Goal: Task Accomplishment & Management: Manage account settings

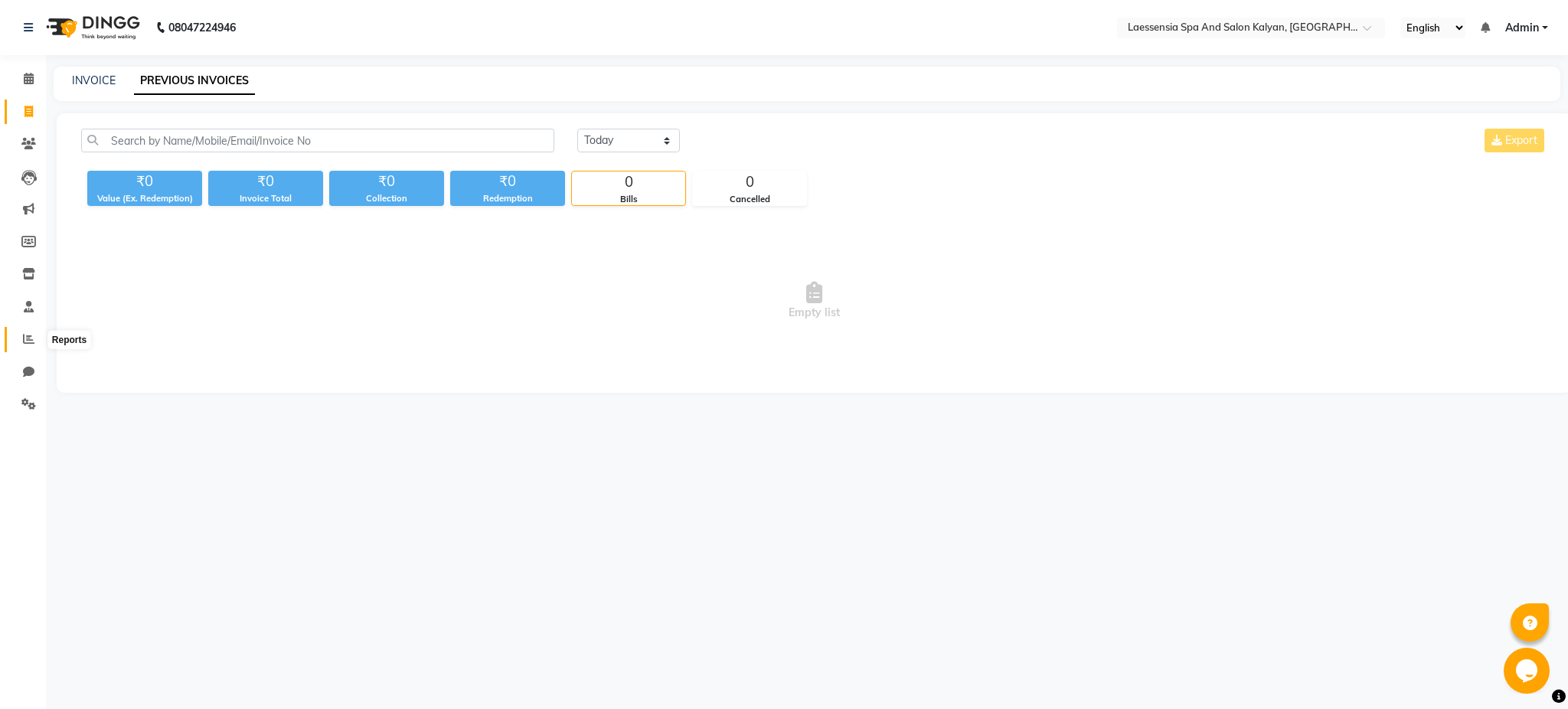
click at [25, 336] on icon at bounding box center [29, 339] width 11 height 11
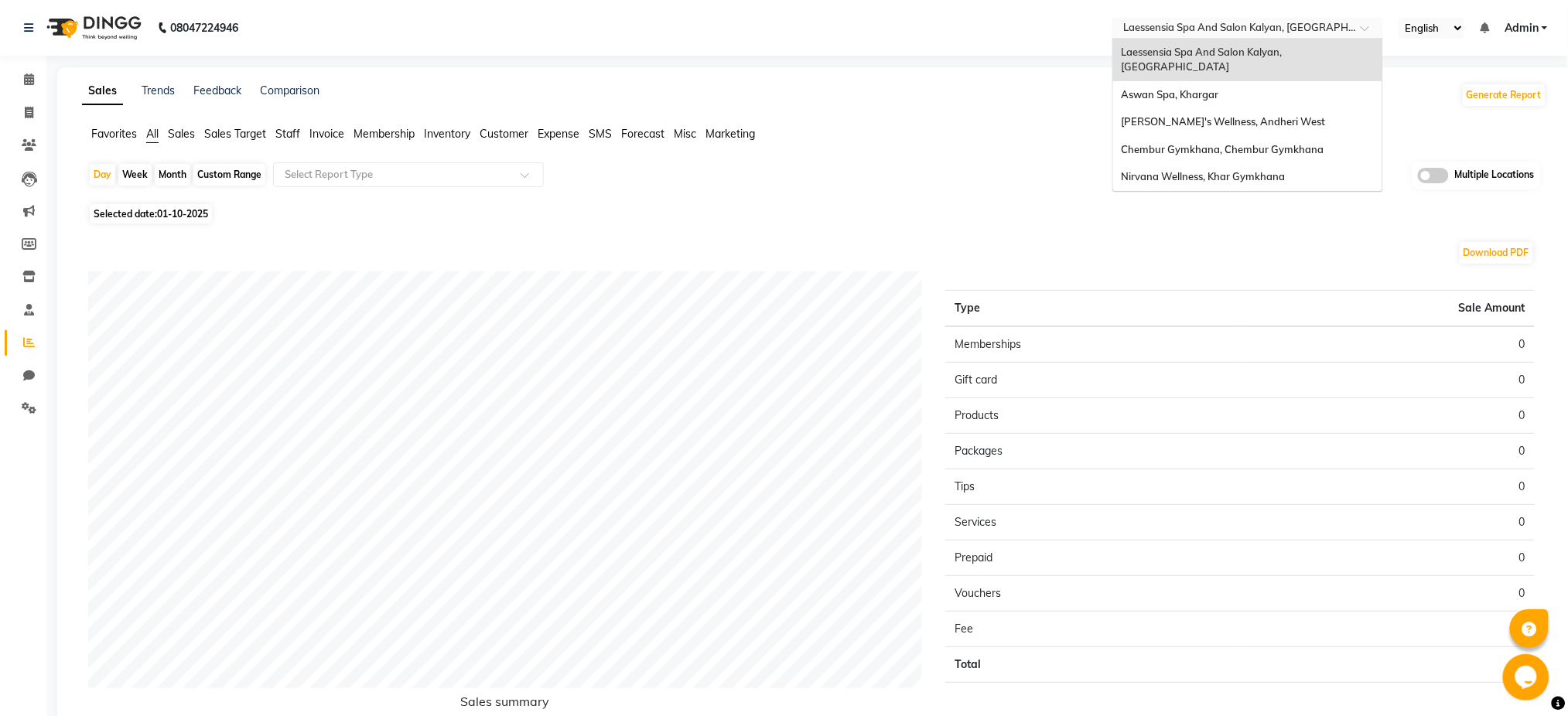
click at [1259, 31] on input "text" at bounding box center [1233, 29] width 225 height 15
click at [1242, 84] on div "Aswan Spa, Khargar" at bounding box center [1248, 95] width 269 height 28
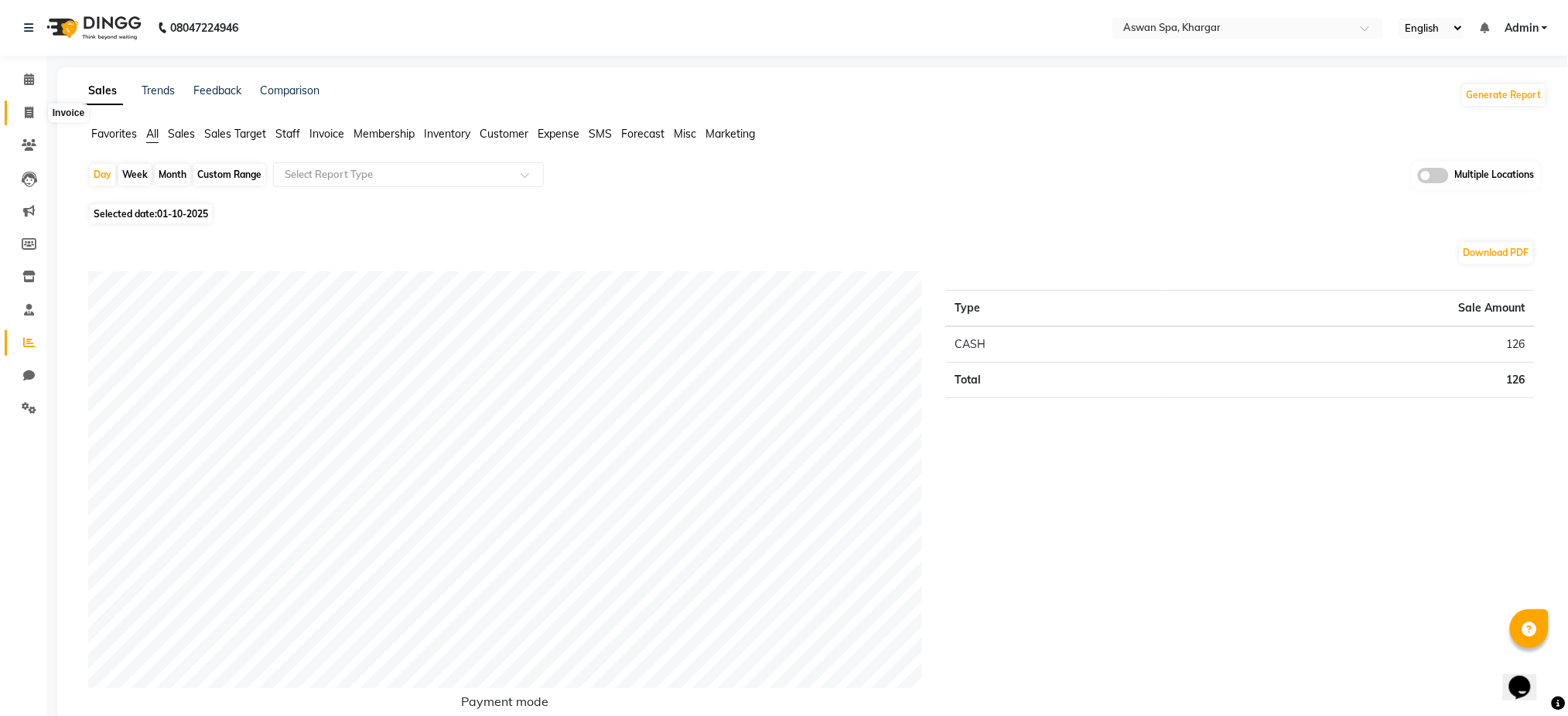
click at [31, 117] on icon at bounding box center [29, 112] width 9 height 11
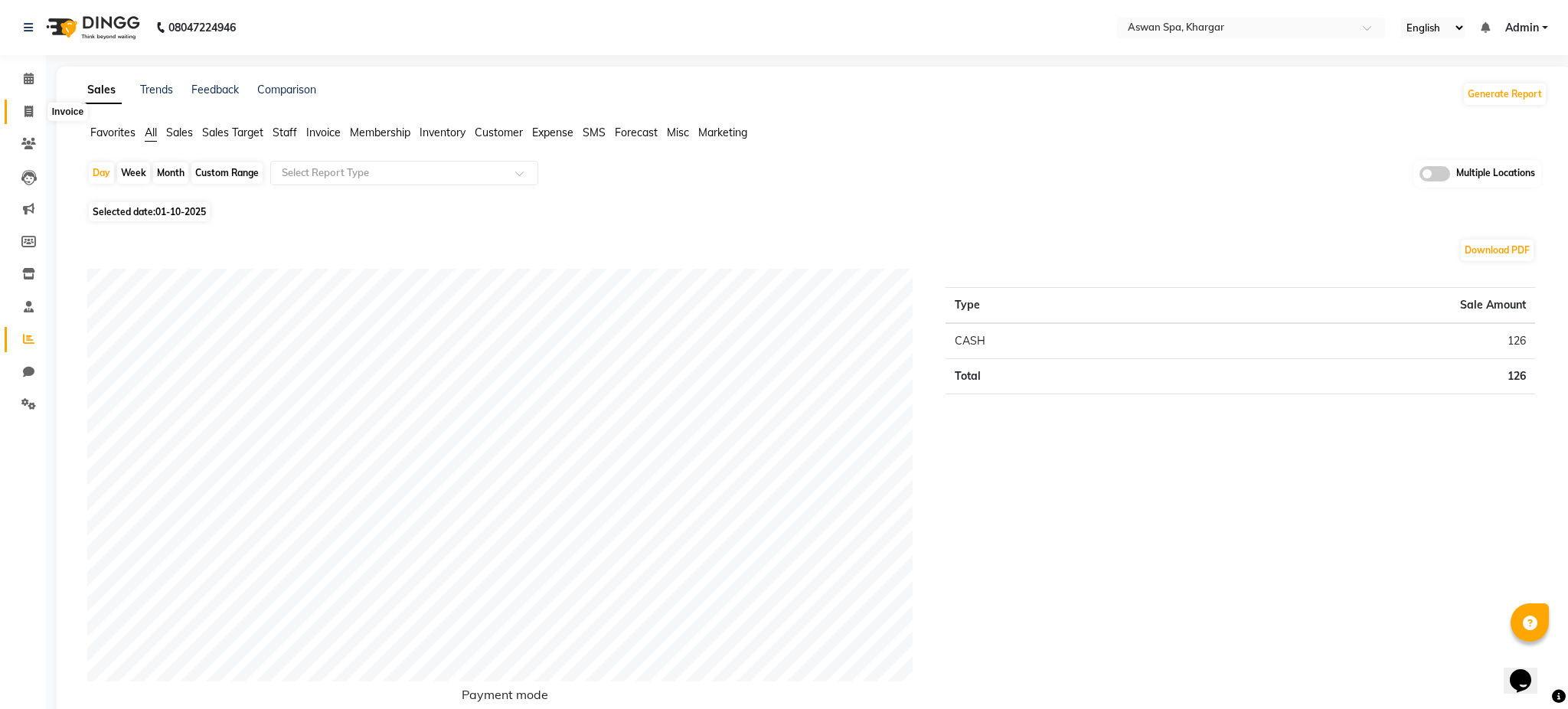
select select "7449"
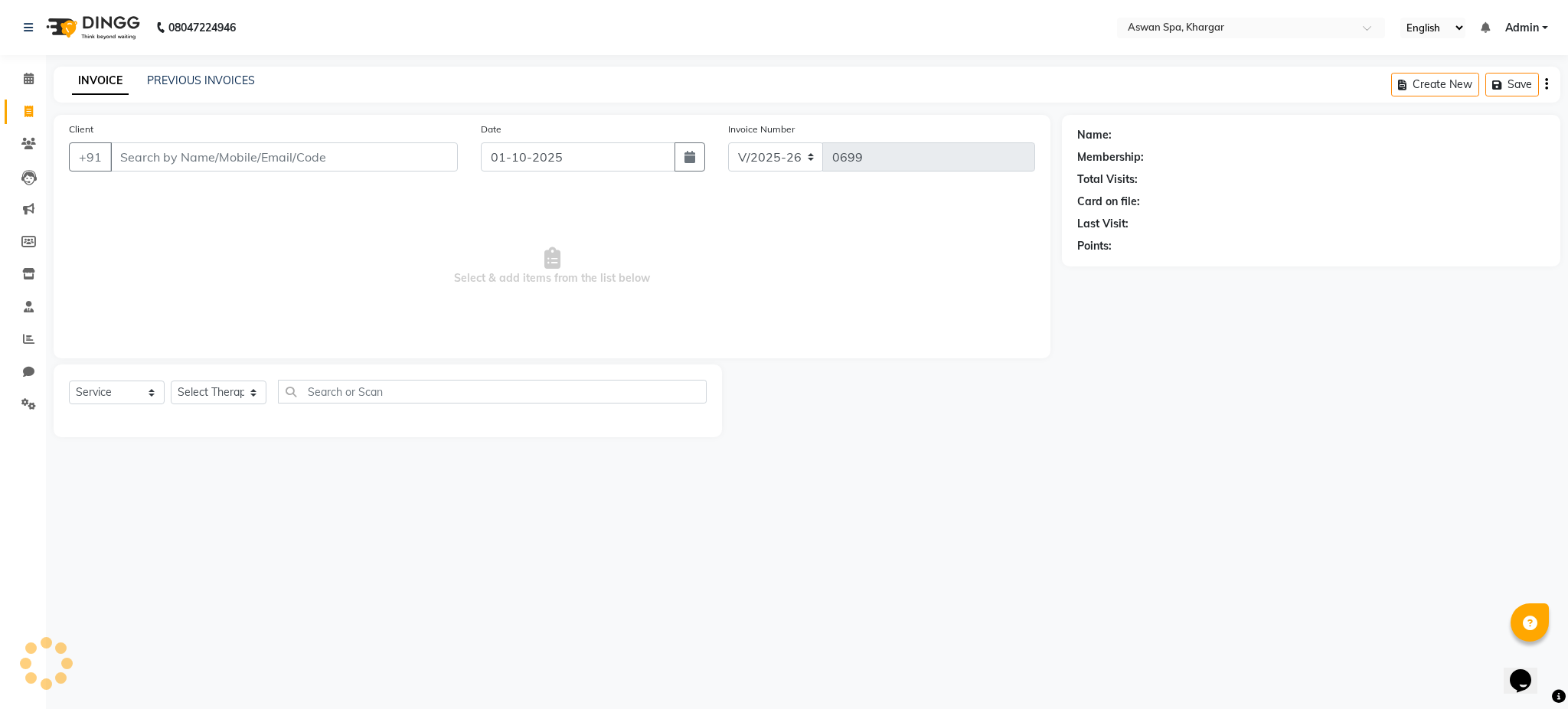
select select "P"
click at [198, 75] on link "PREVIOUS INVOICES" at bounding box center [201, 80] width 108 height 13
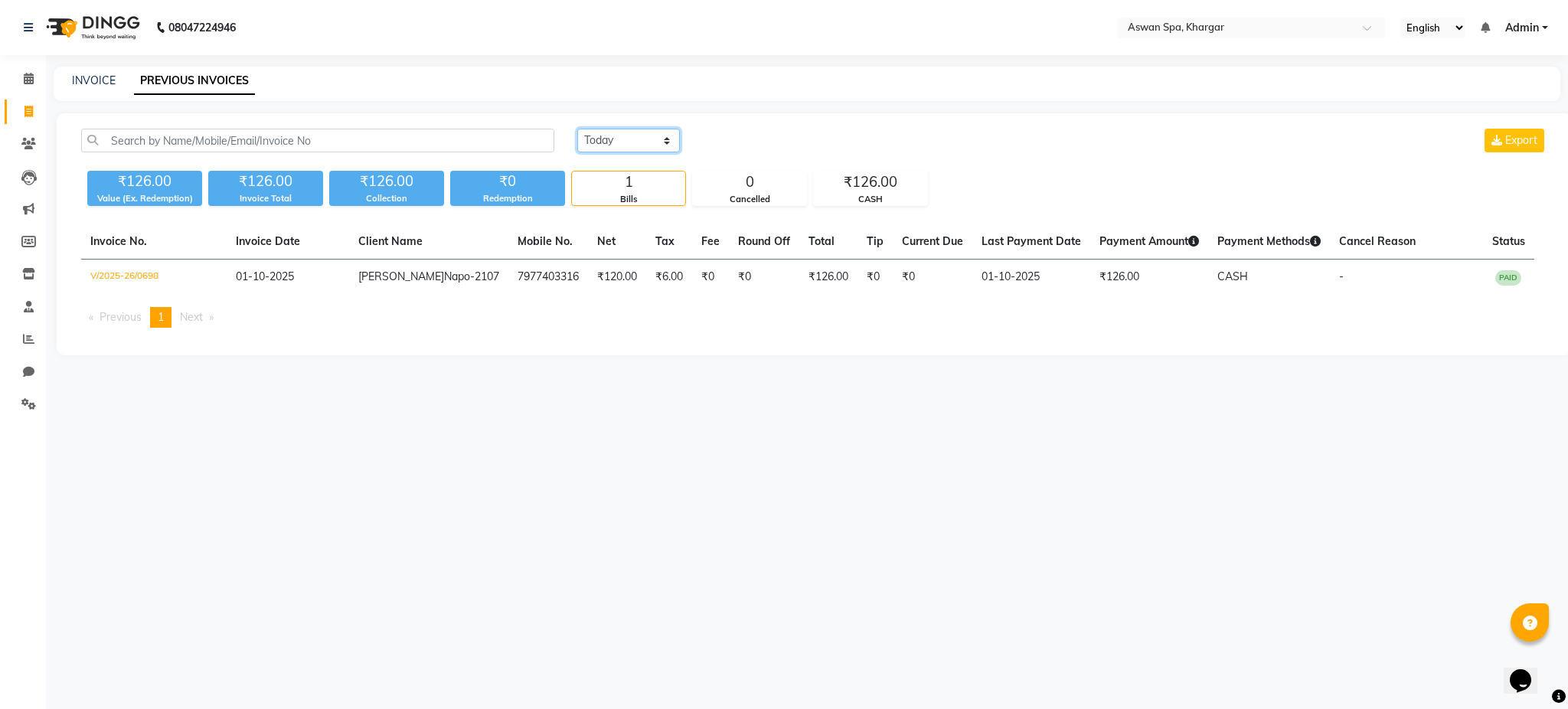
click at [626, 148] on select "[DATE] [DATE] Custom Range" at bounding box center [628, 141] width 102 height 24
select select "range"
click at [577, 129] on select "[DATE] [DATE] Custom Range" at bounding box center [628, 141] width 102 height 24
click at [751, 137] on input "01-10-2025" at bounding box center [753, 141] width 107 height 21
select select "10"
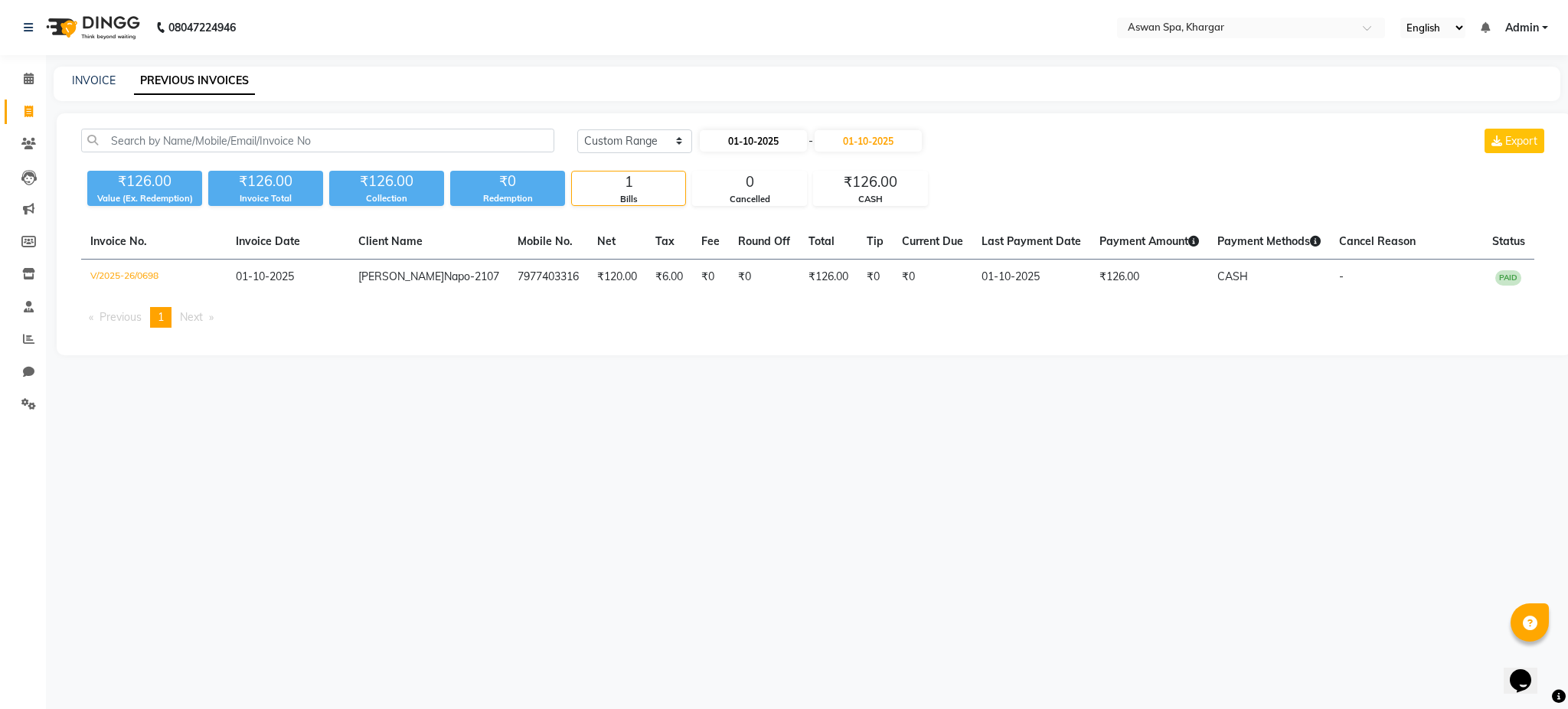
select select "2025"
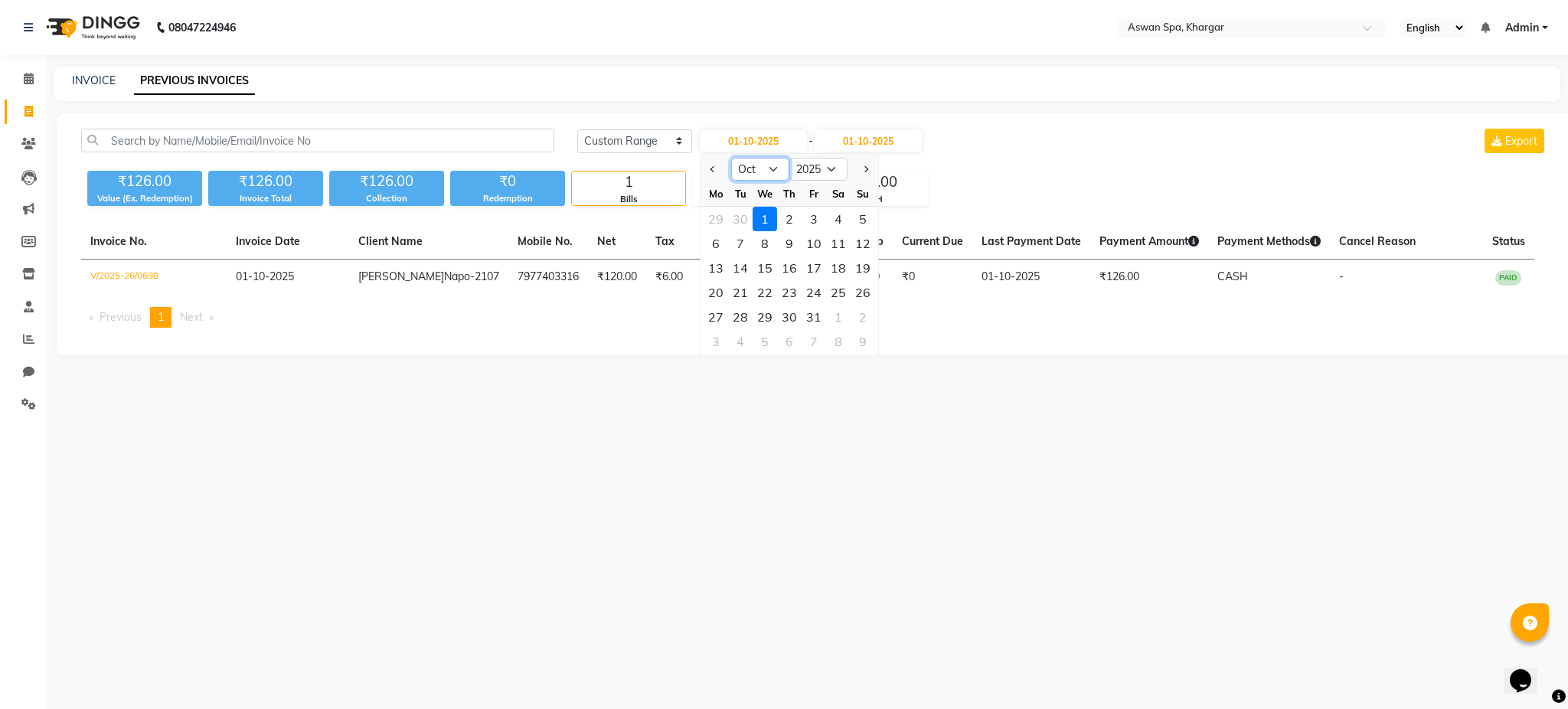
click at [747, 172] on select "Jan Feb Mar Apr May Jun [DATE] Aug Sep Oct Nov Dec" at bounding box center [759, 169] width 58 height 23
select select "9"
click at [731, 158] on select "Jan Feb Mar Apr May Jun [DATE] Aug Sep Oct Nov Dec" at bounding box center [759, 169] width 58 height 23
click at [718, 216] on div "1" at bounding box center [716, 218] width 25 height 25
type input "01-09-2025"
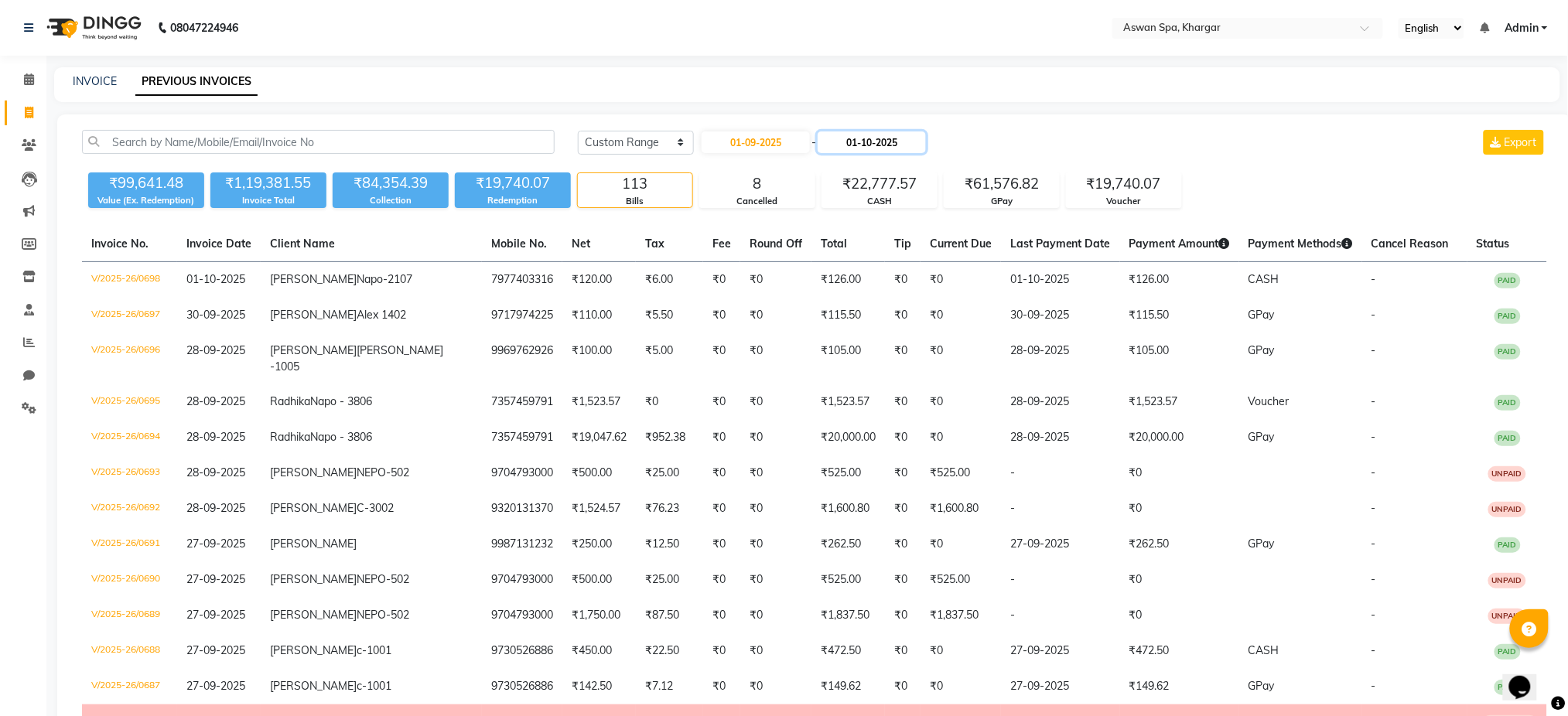
click at [881, 142] on input "01-10-2025" at bounding box center [872, 142] width 108 height 22
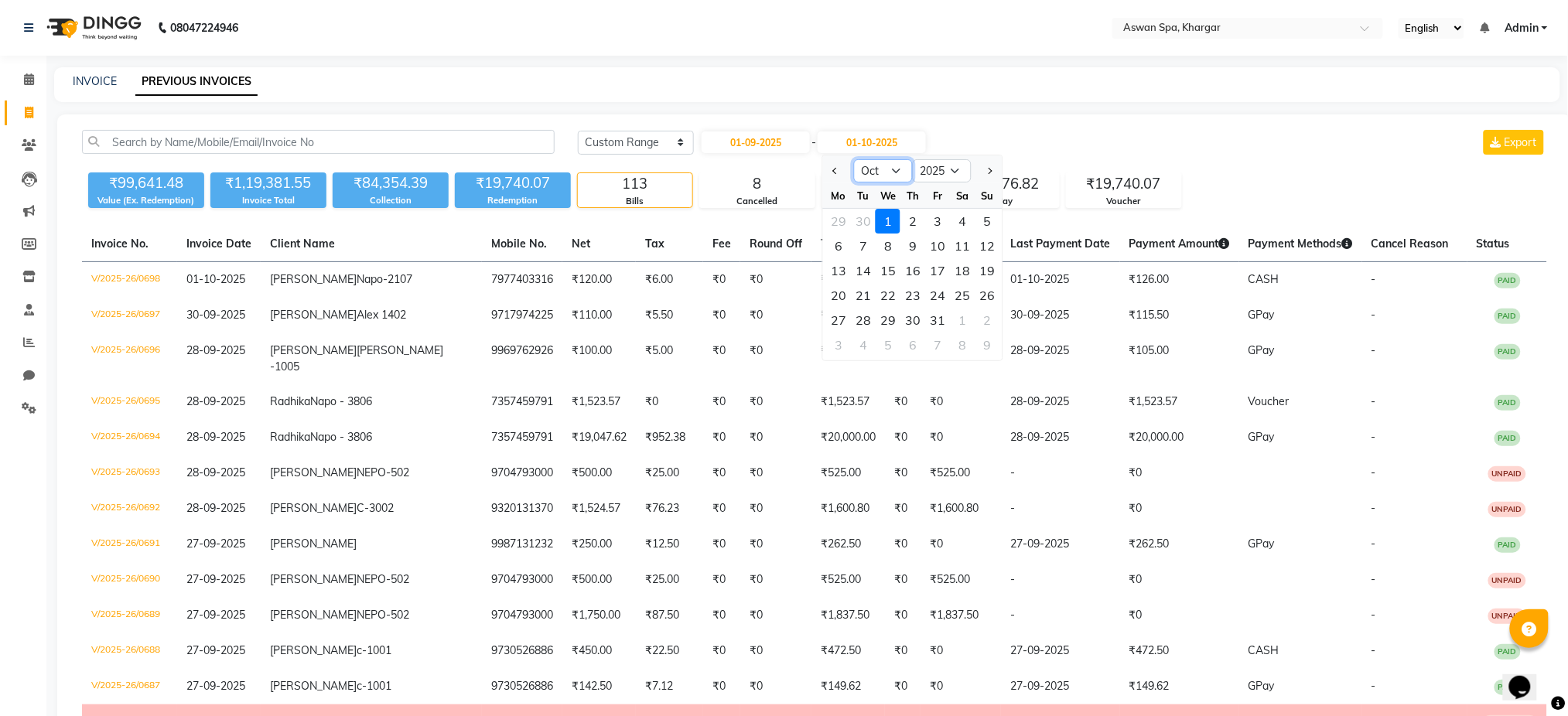
click at [883, 167] on select "Sep Oct Nov Dec" at bounding box center [883, 171] width 59 height 23
select select "9"
click at [854, 160] on select "Sep Oct Nov Dec" at bounding box center [883, 171] width 59 height 23
click at [867, 320] on div "30" at bounding box center [863, 320] width 25 height 25
type input "30-09-2025"
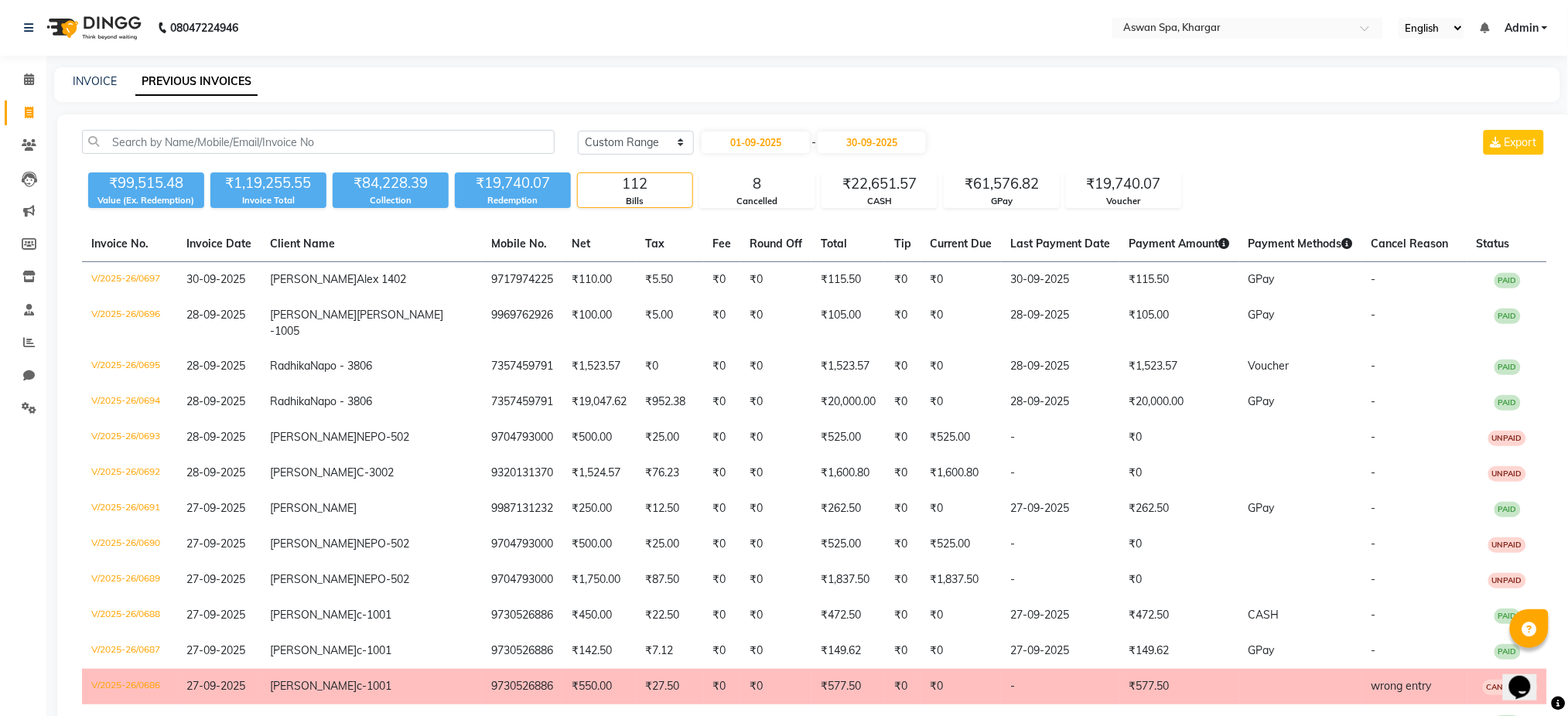
click at [1111, 99] on div "INVOICE PREVIOUS INVOICES" at bounding box center [808, 84] width 1506 height 34
click at [761, 142] on input "01-09-2025" at bounding box center [756, 142] width 108 height 22
select select "9"
select select "2025"
click at [830, 245] on div "13" at bounding box center [841, 245] width 25 height 25
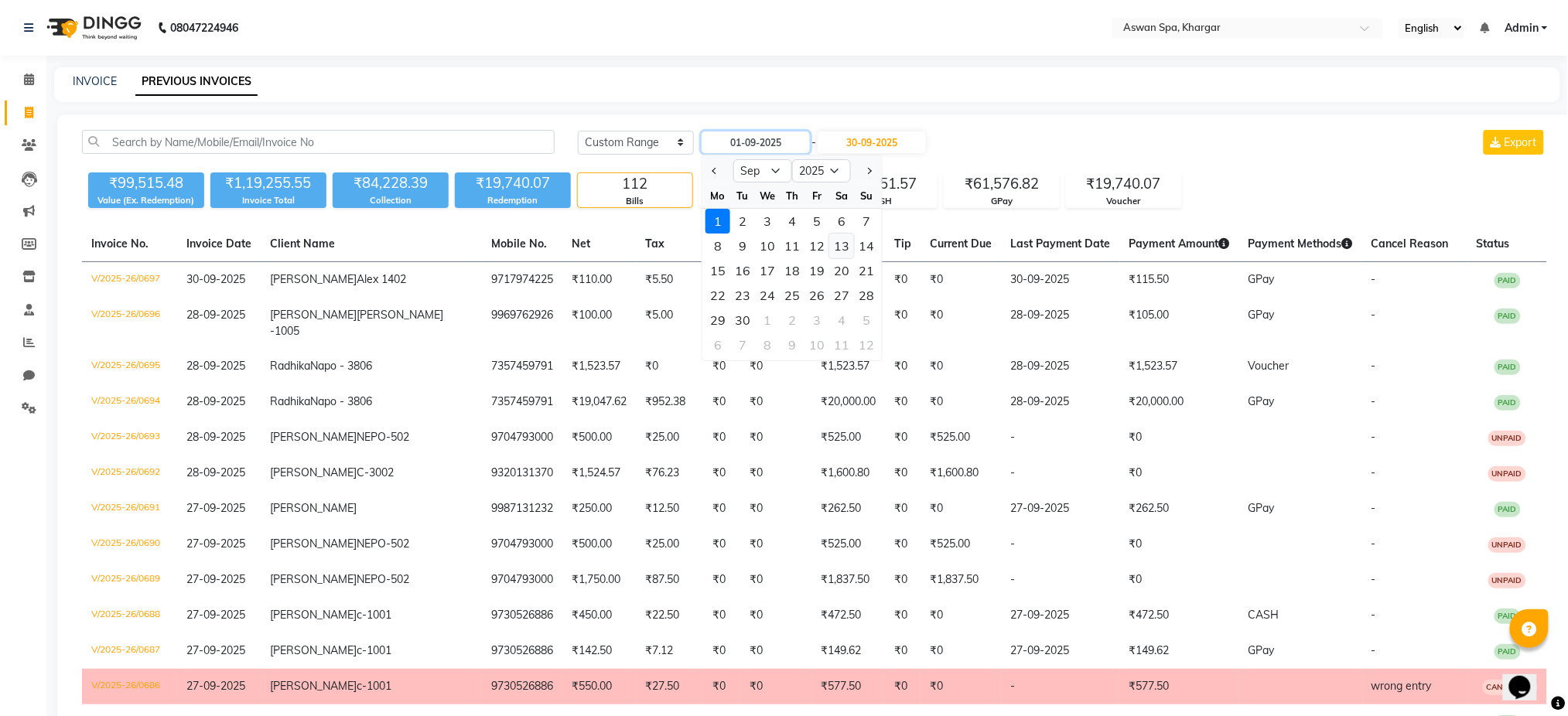
type input "13-09-2025"
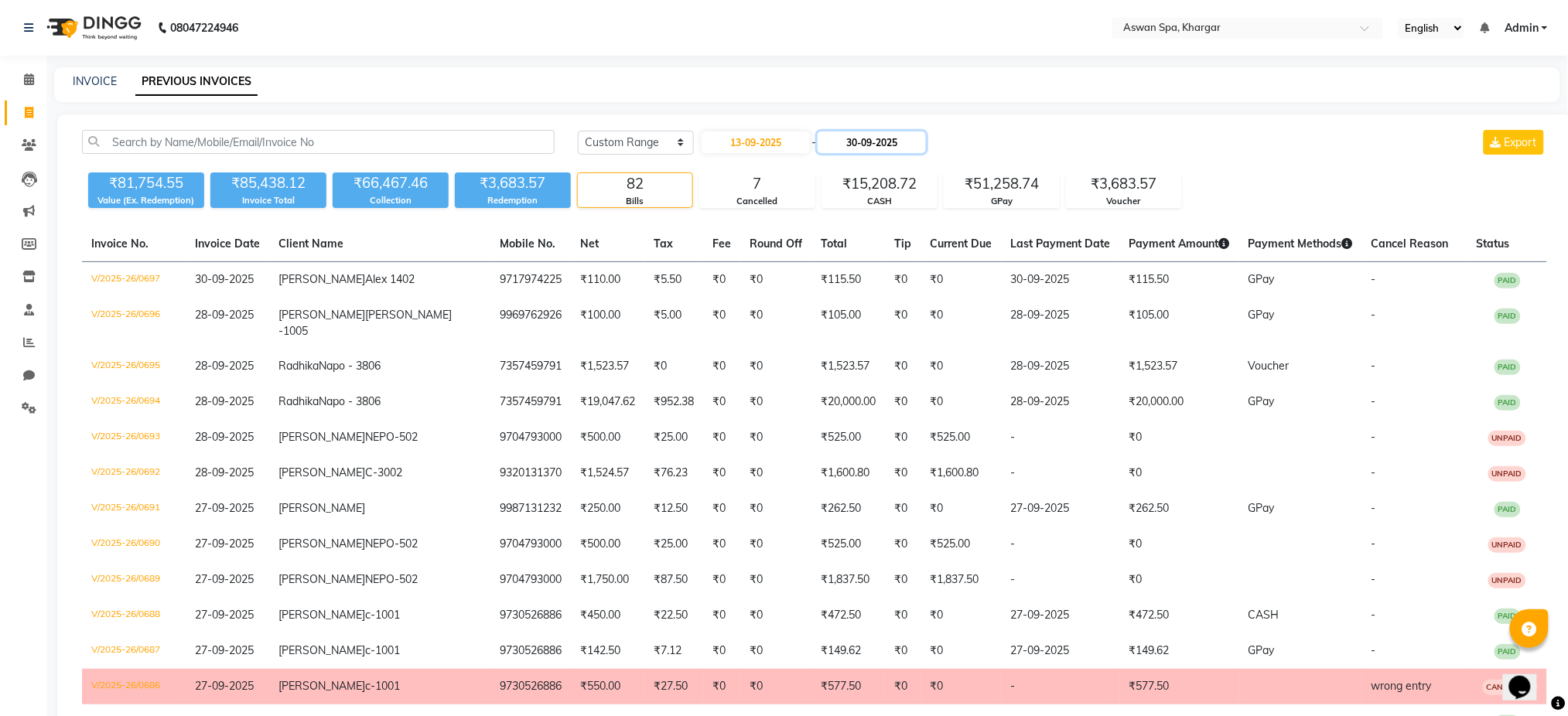
click at [895, 148] on input "30-09-2025" at bounding box center [872, 142] width 108 height 22
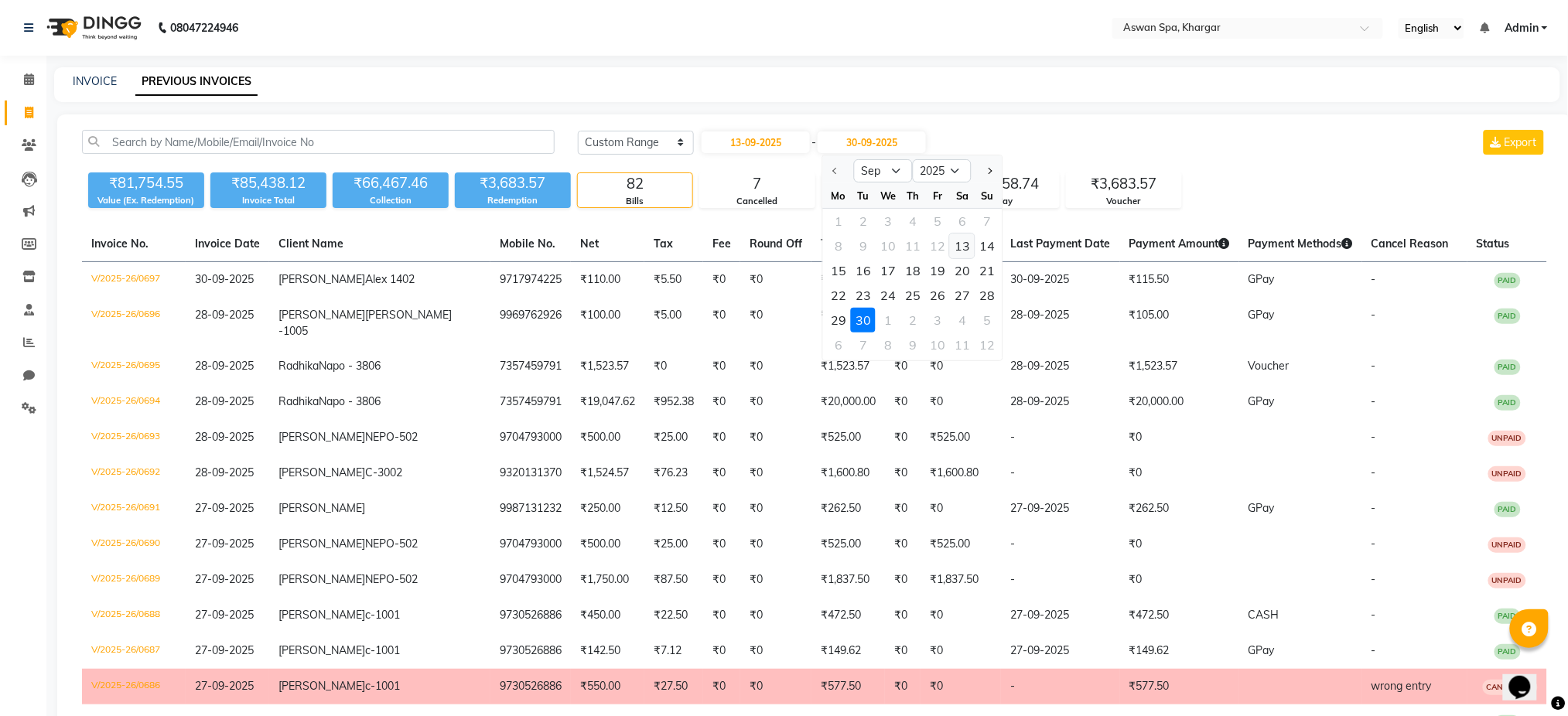
click at [969, 247] on div "13" at bounding box center [962, 245] width 25 height 25
type input "13-09-2025"
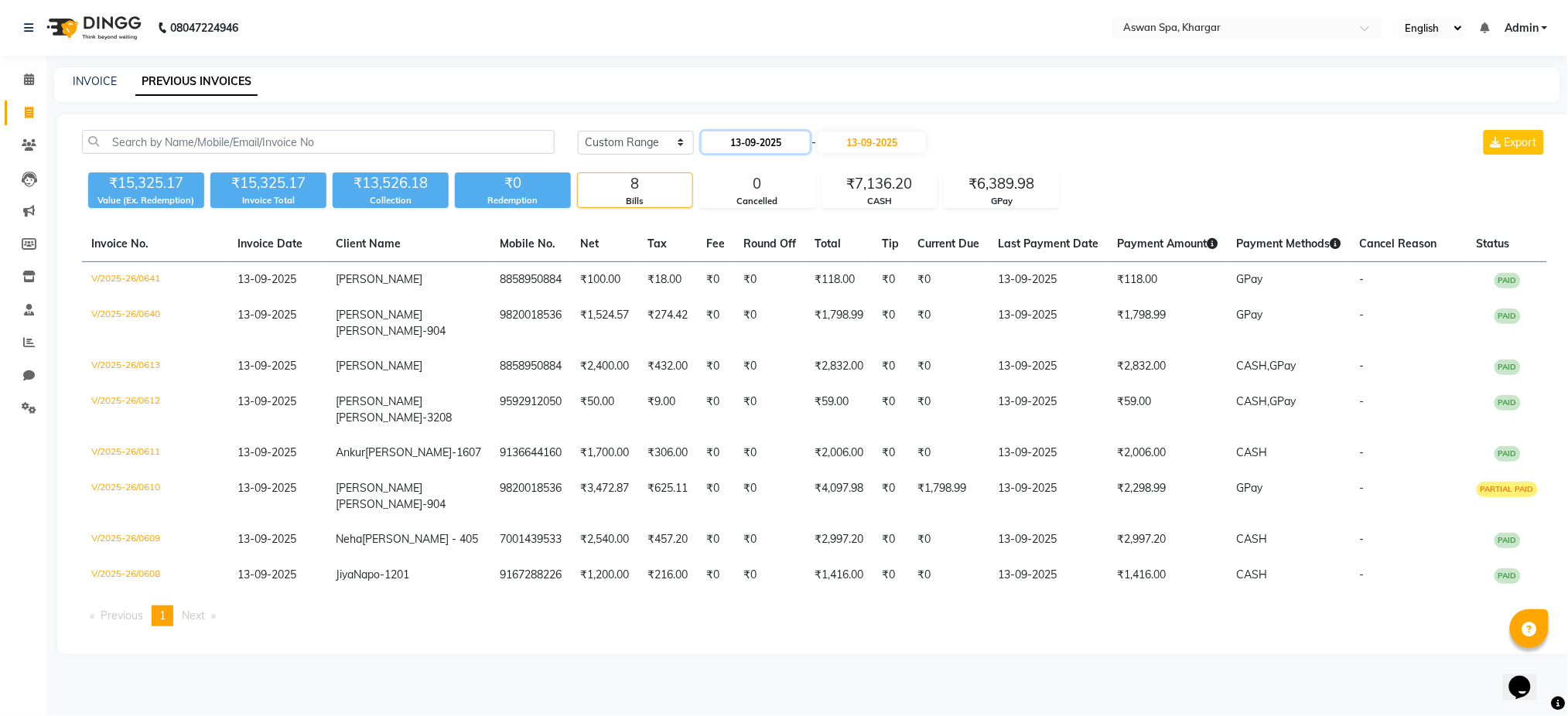
click at [747, 144] on input "13-09-2025" at bounding box center [756, 142] width 108 height 22
select select "9"
select select "2025"
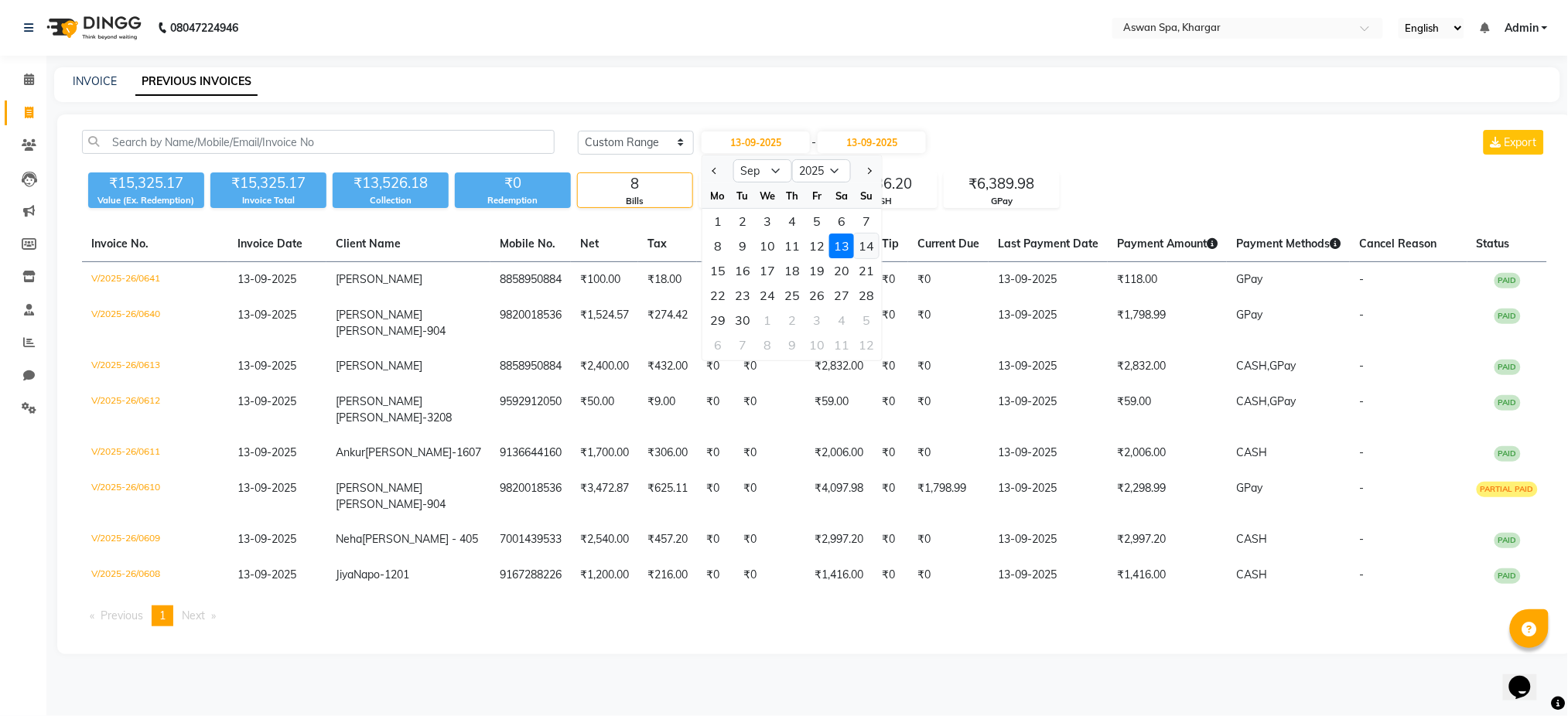
click at [867, 254] on div "14" at bounding box center [866, 245] width 25 height 25
type input "[DATE]"
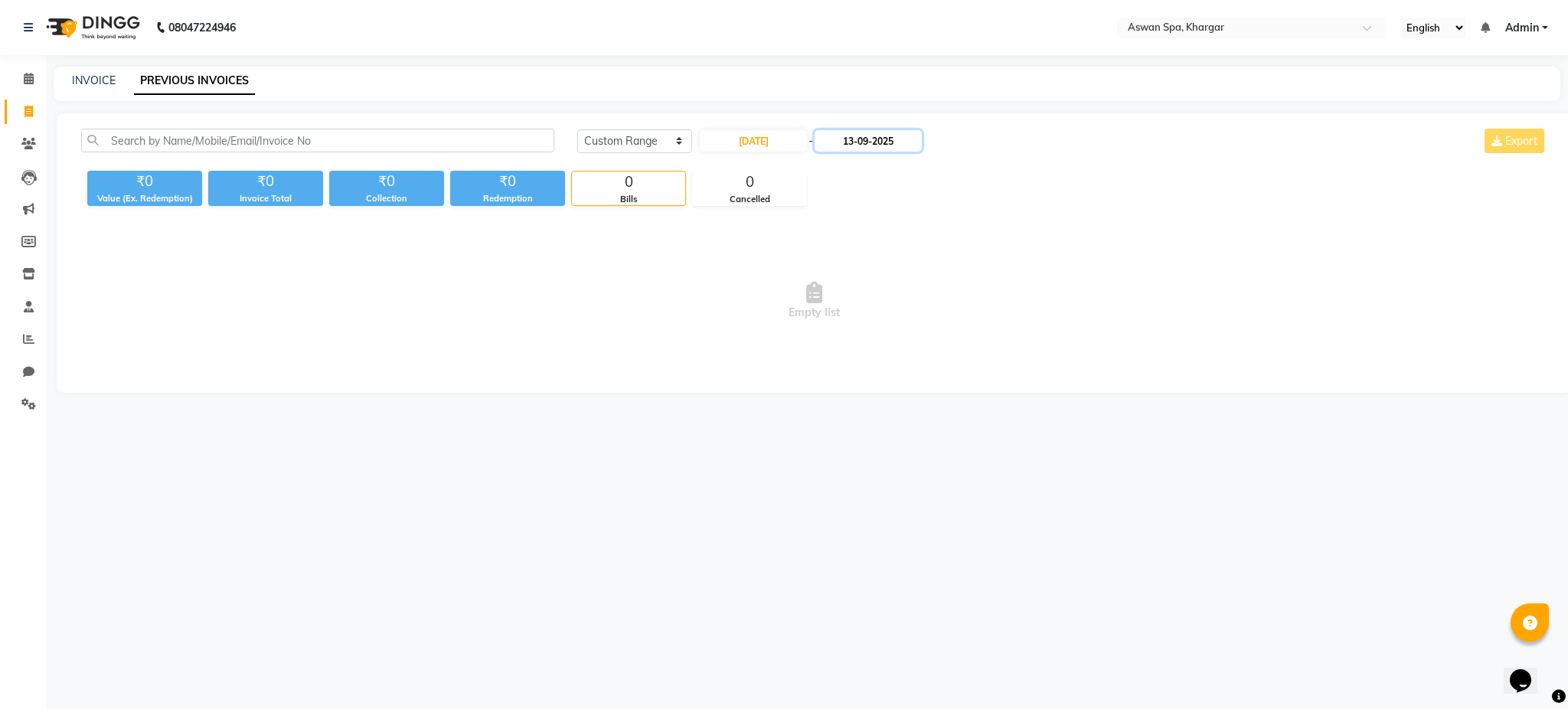
click at [874, 143] on input "13-09-2025" at bounding box center [867, 141] width 107 height 21
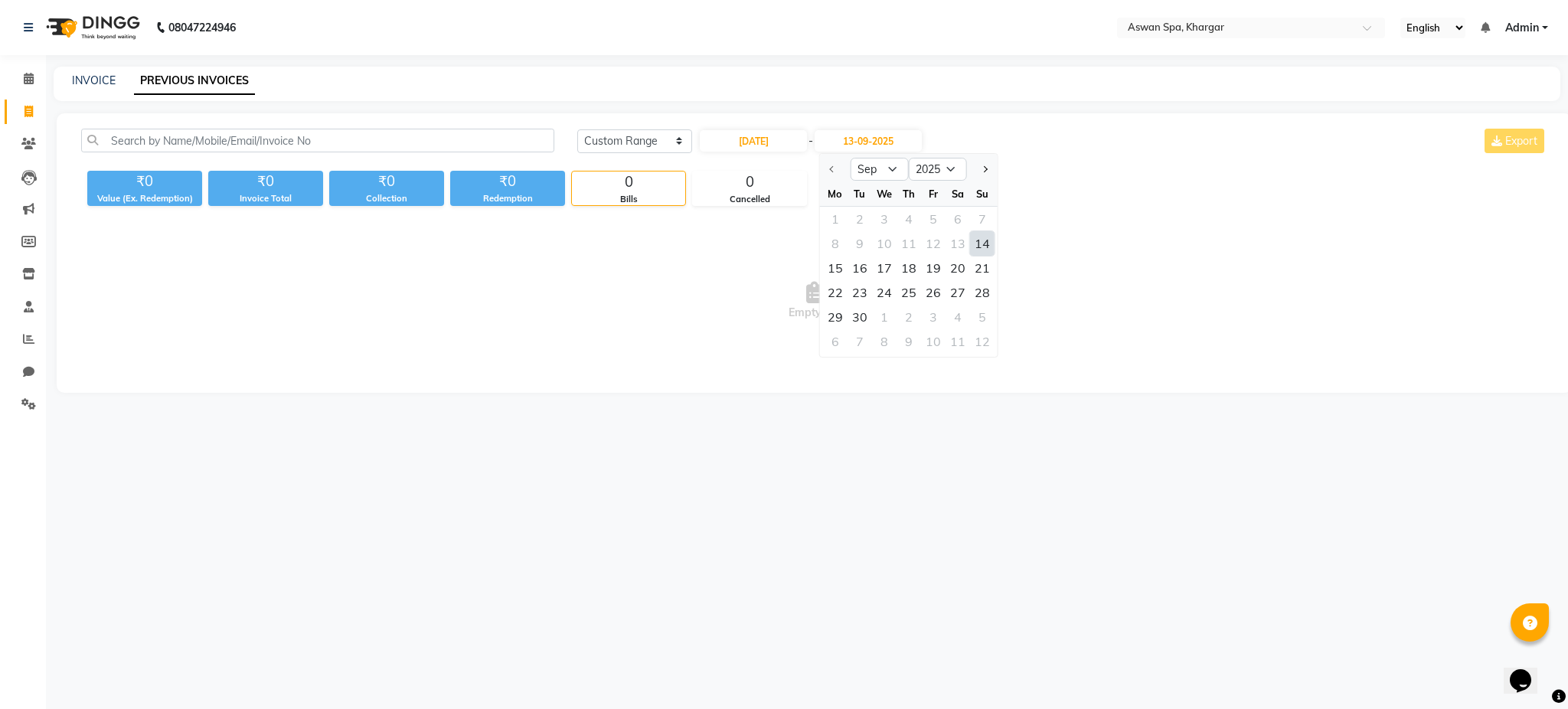
click at [988, 246] on div "14" at bounding box center [982, 243] width 25 height 25
type input "[DATE]"
